Goal: Navigation & Orientation: Find specific page/section

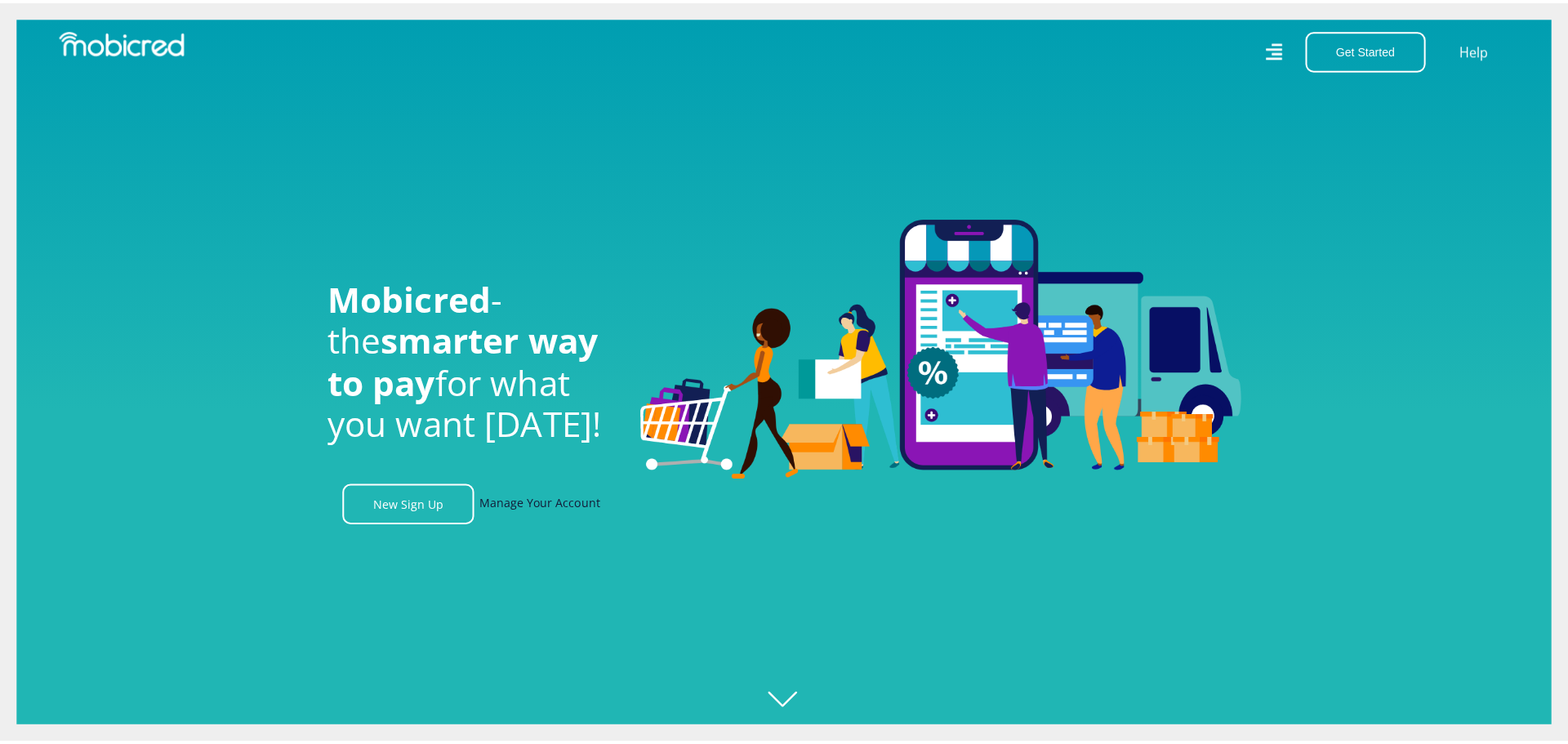
scroll to position [0, 1164]
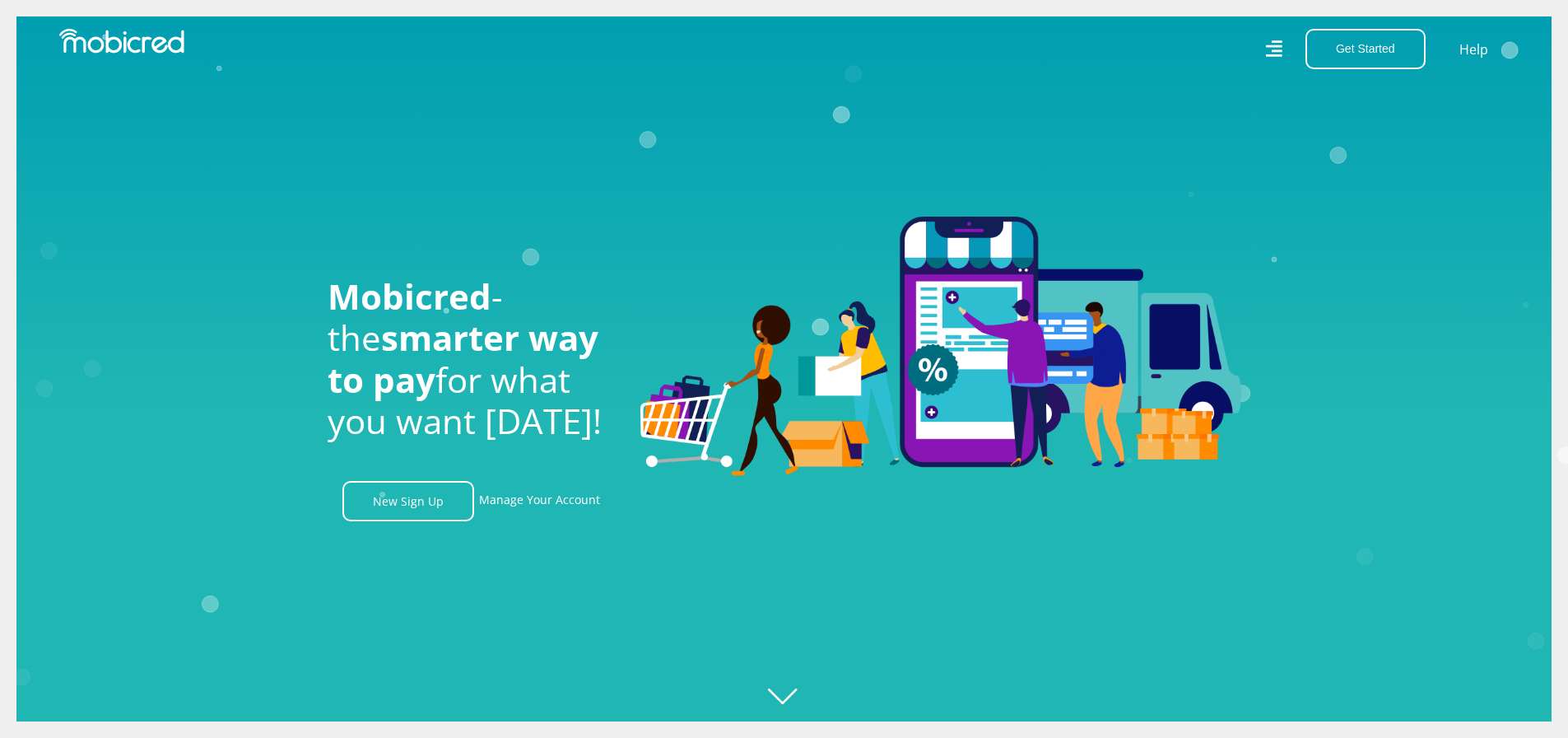
click at [1282, 47] on icon at bounding box center [1273, 49] width 18 height 18
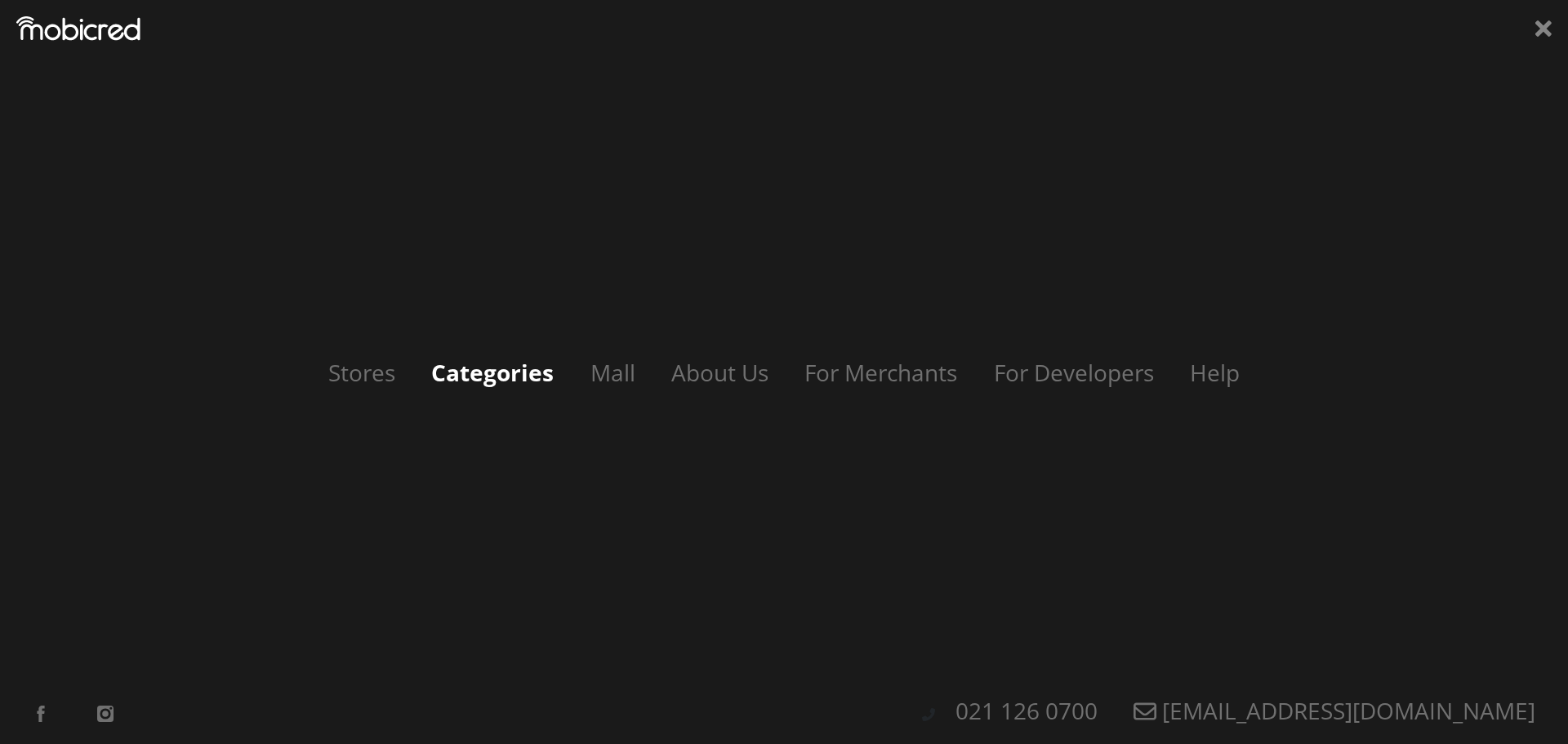
scroll to position [0, 3026]
click at [507, 372] on link "Categories" at bounding box center [492, 372] width 155 height 31
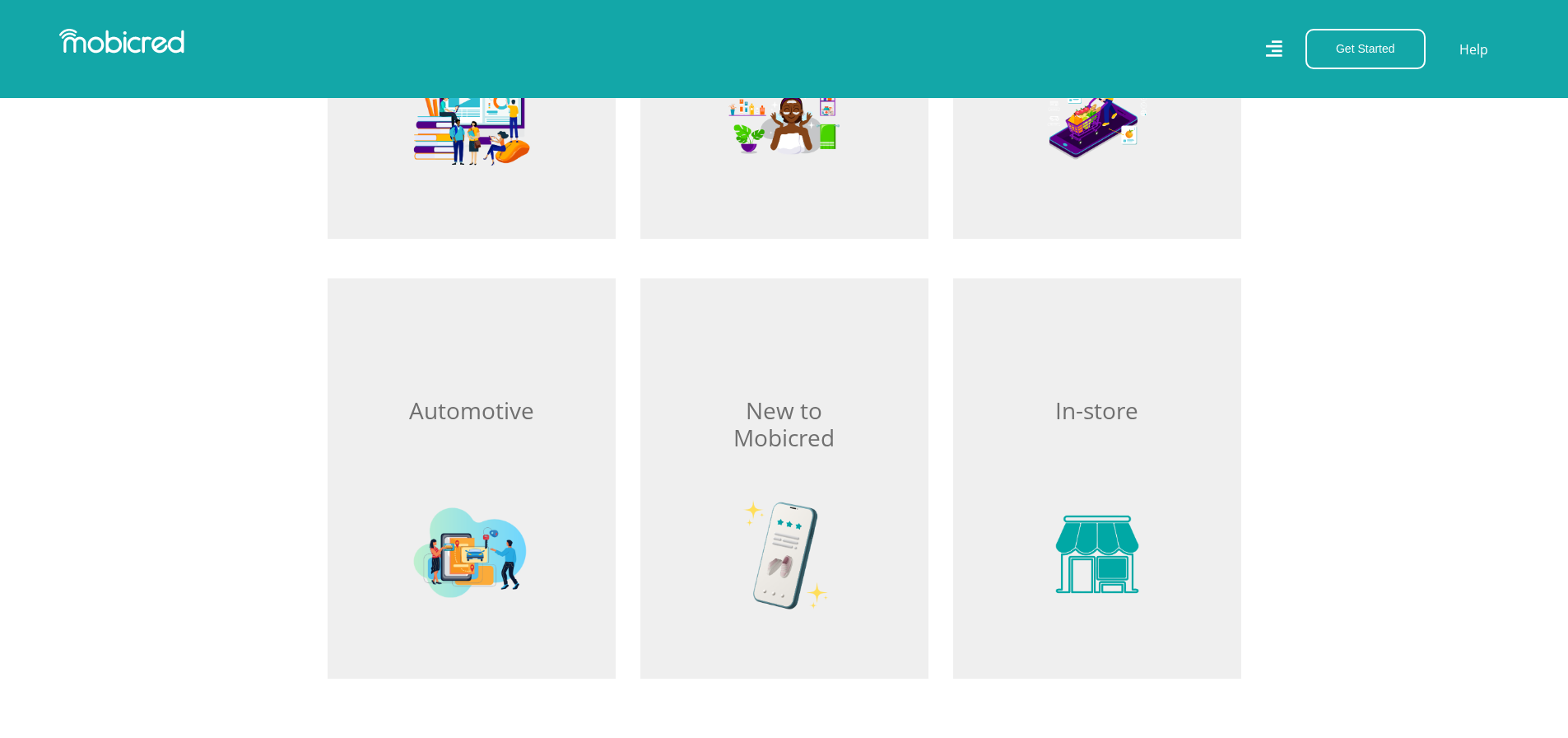
scroll to position [2223, 0]
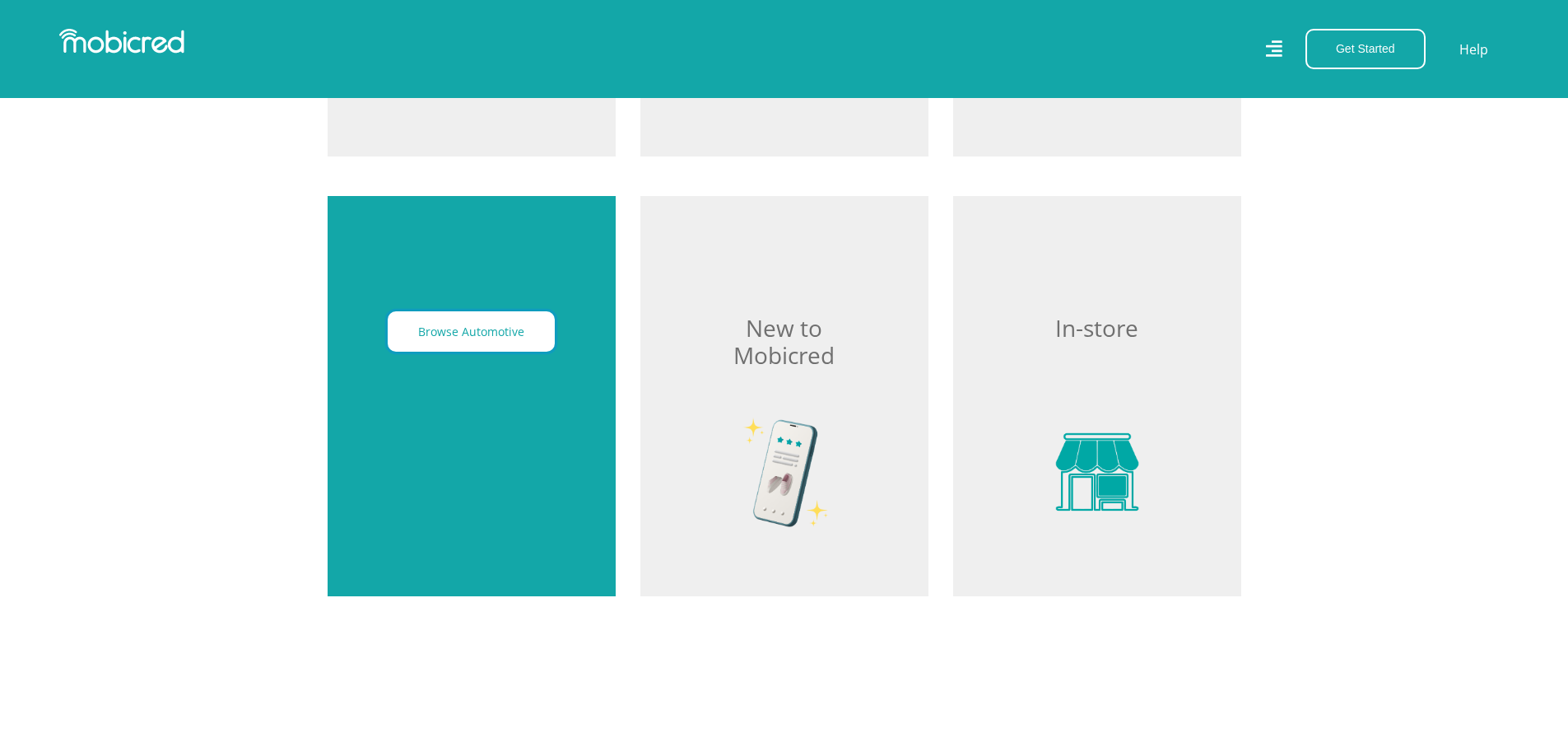
click at [476, 337] on button "Browse Automotive" at bounding box center [471, 331] width 167 height 40
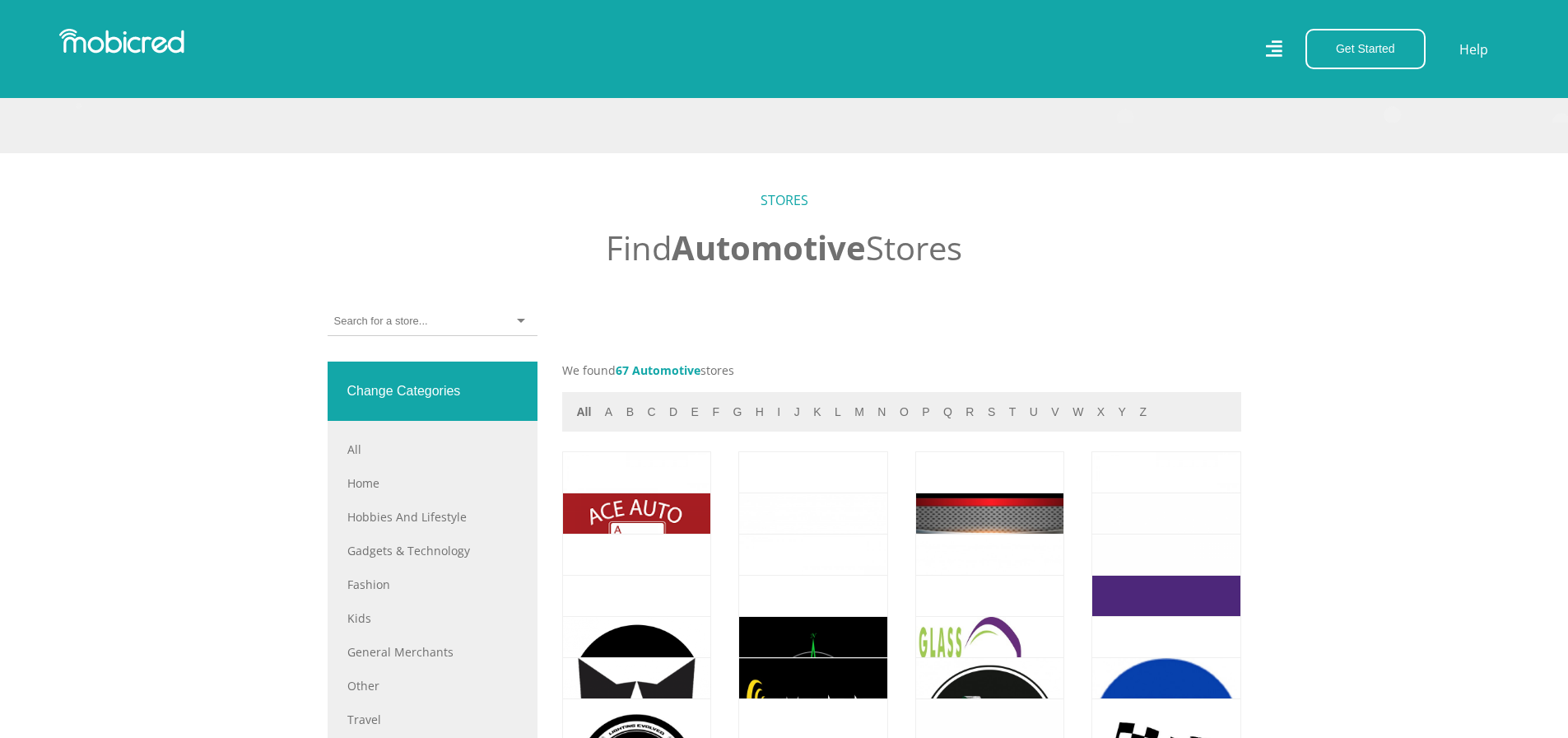
scroll to position [453, 0]
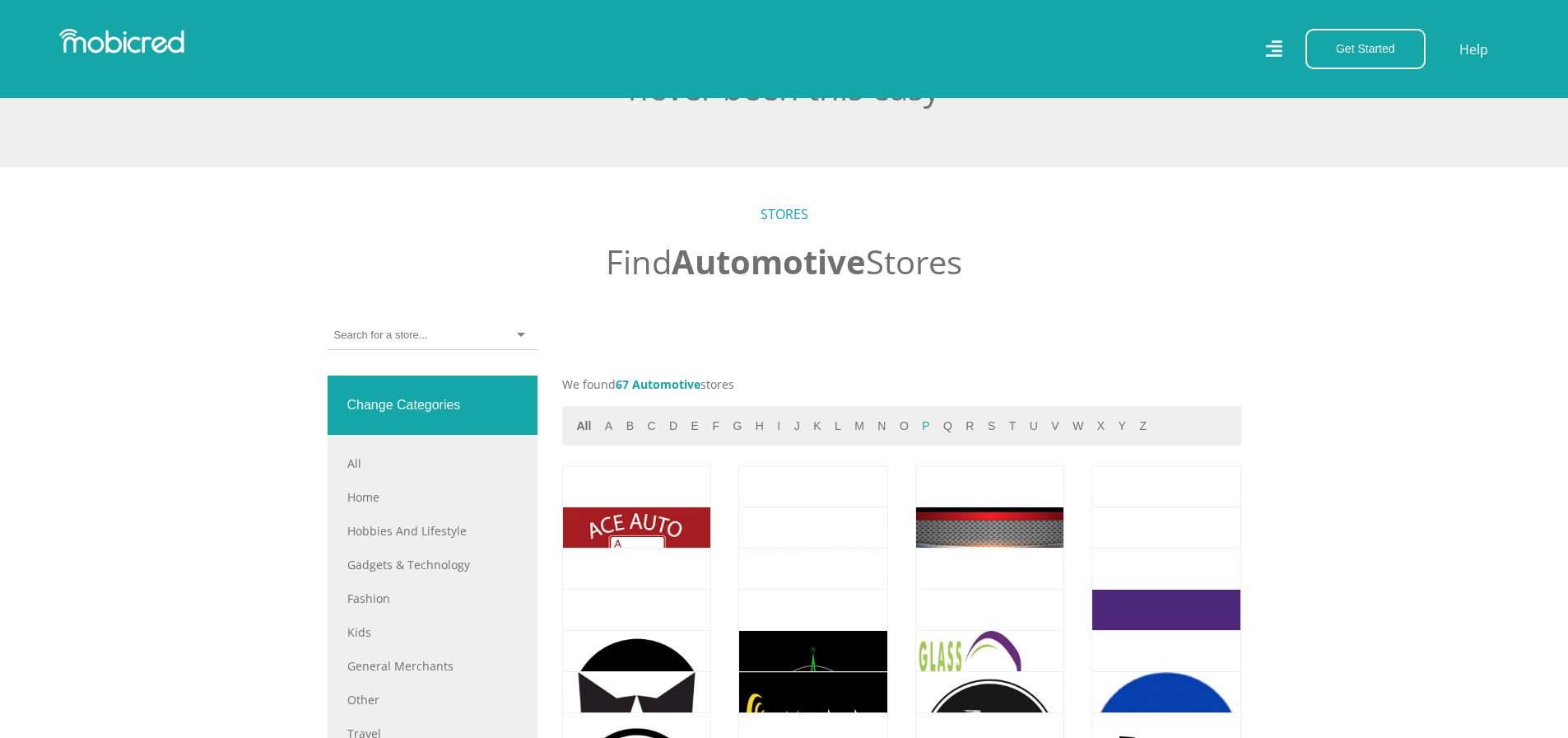
click at [916, 433] on button "p" at bounding box center [925, 426] width 17 height 19
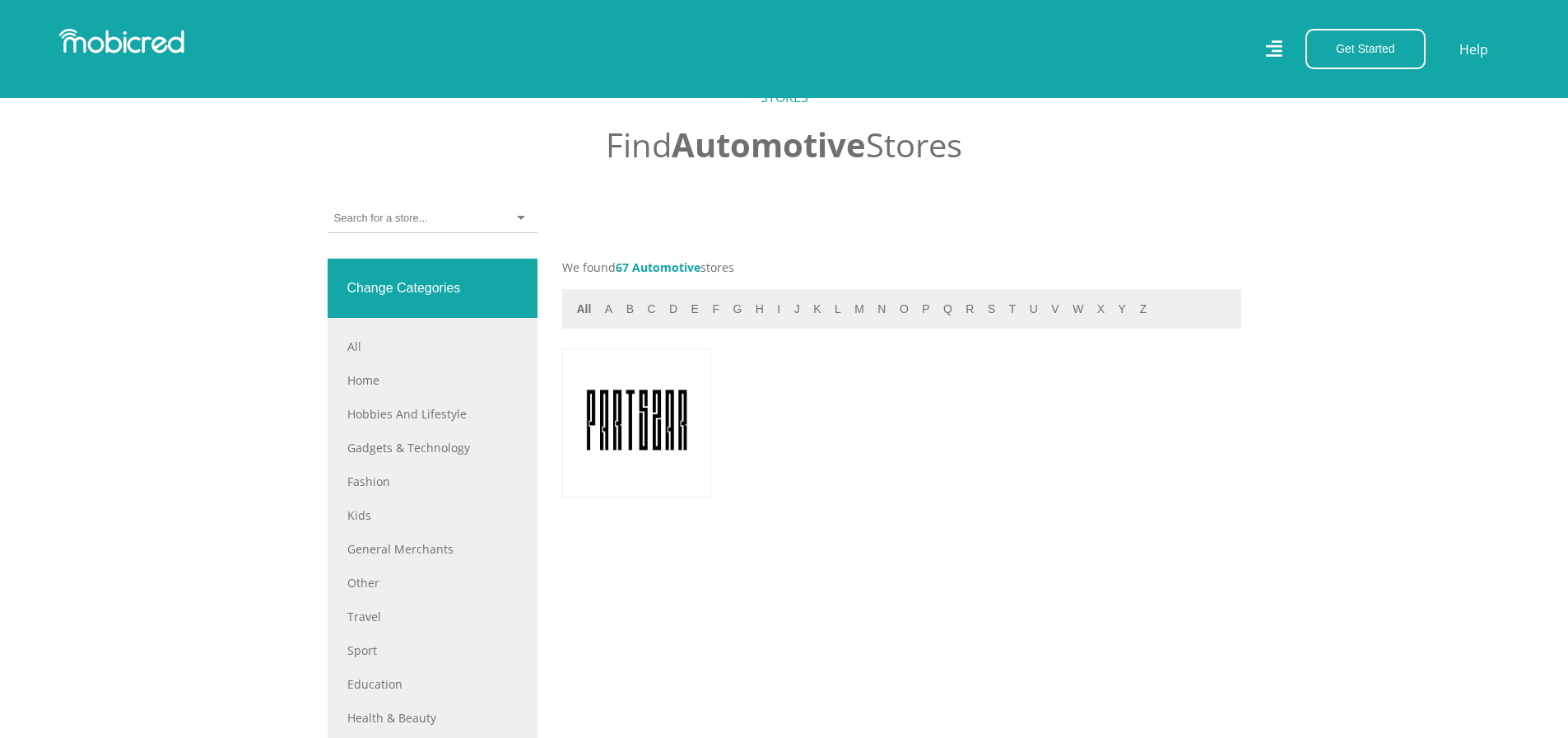
scroll to position [536, 0]
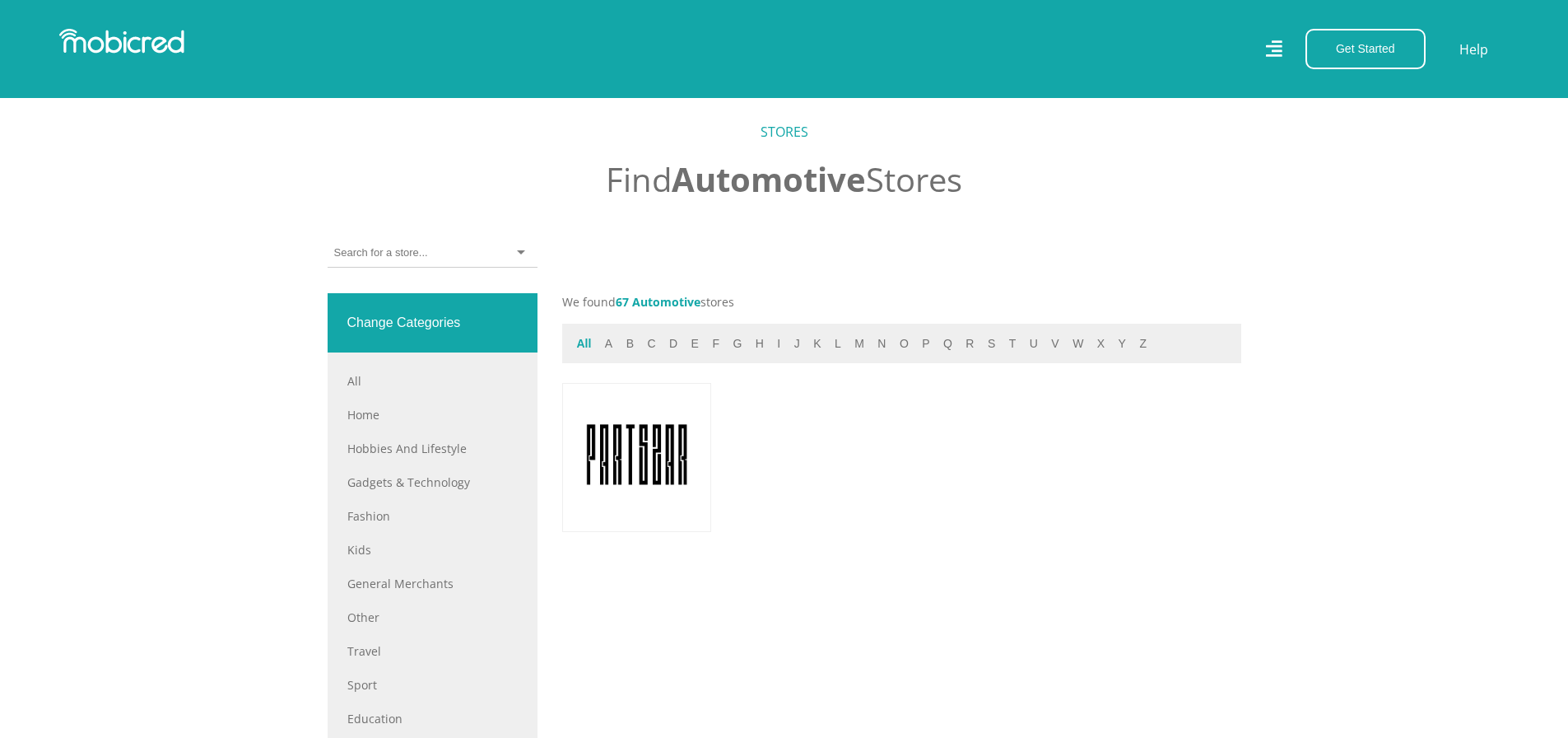
click at [580, 351] on button "All" at bounding box center [584, 344] width 24 height 19
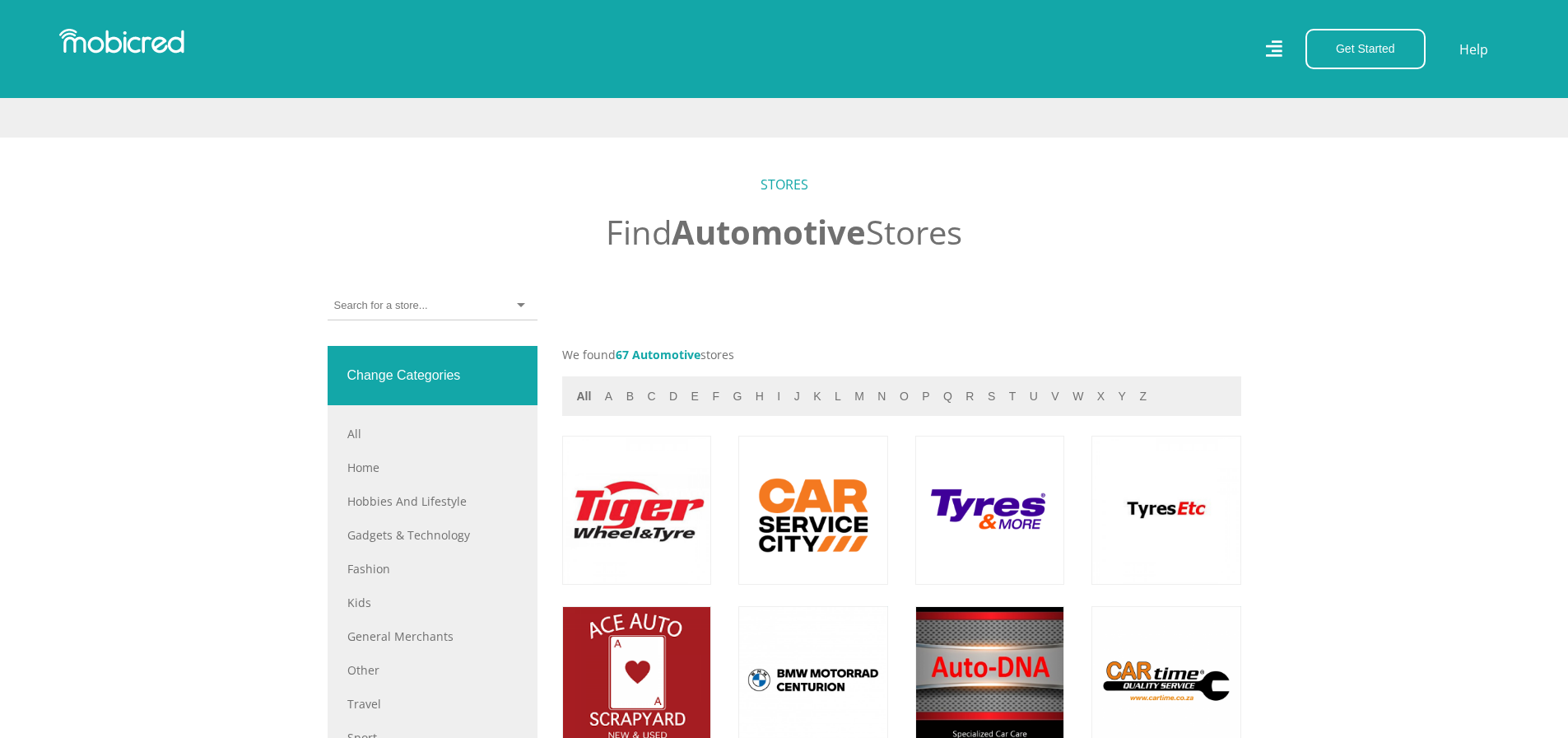
scroll to position [453, 0]
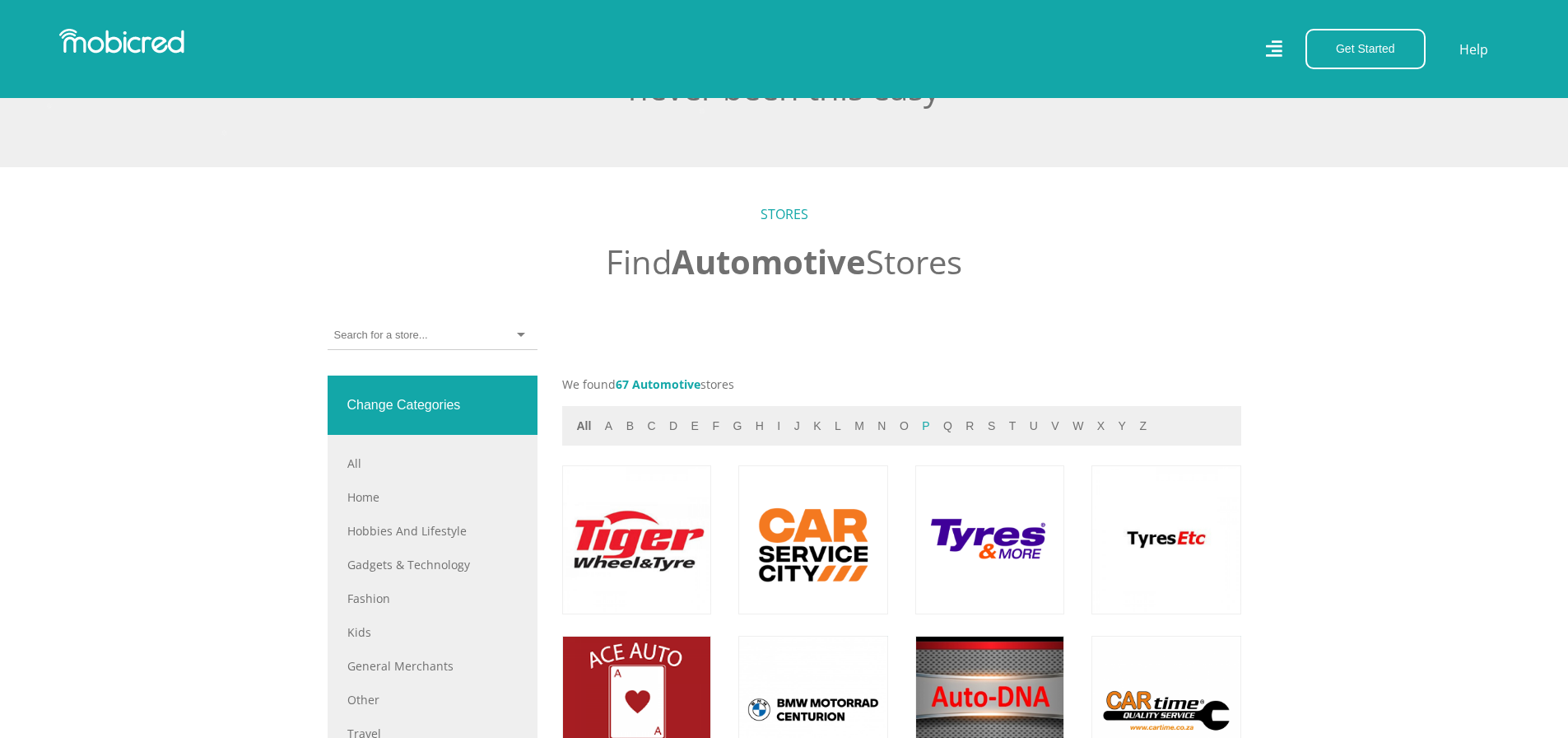
click at [916, 433] on button "p" at bounding box center [925, 426] width 17 height 19
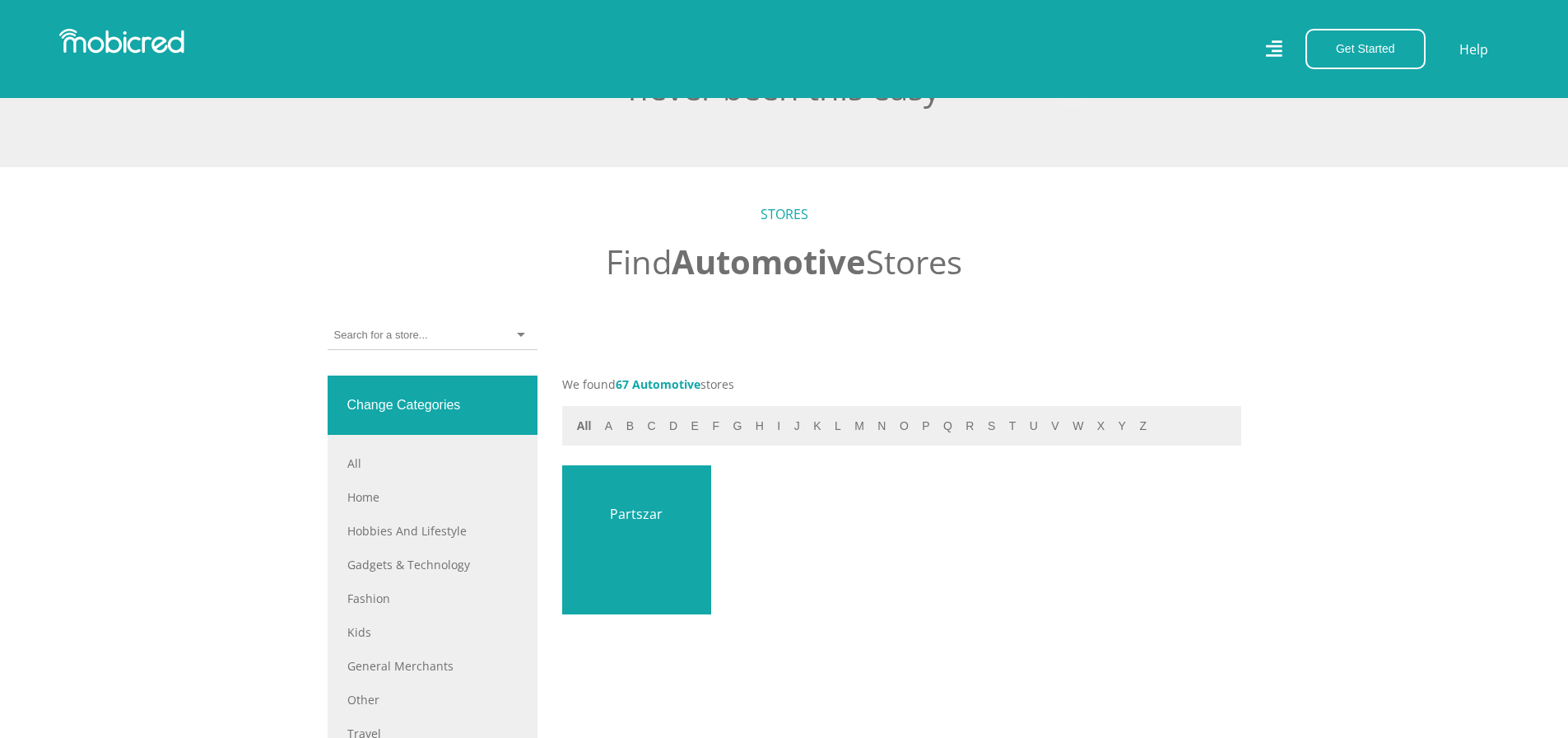
click at [640, 528] on link at bounding box center [636, 539] width 175 height 175
